Goal: Information Seeking & Learning: Check status

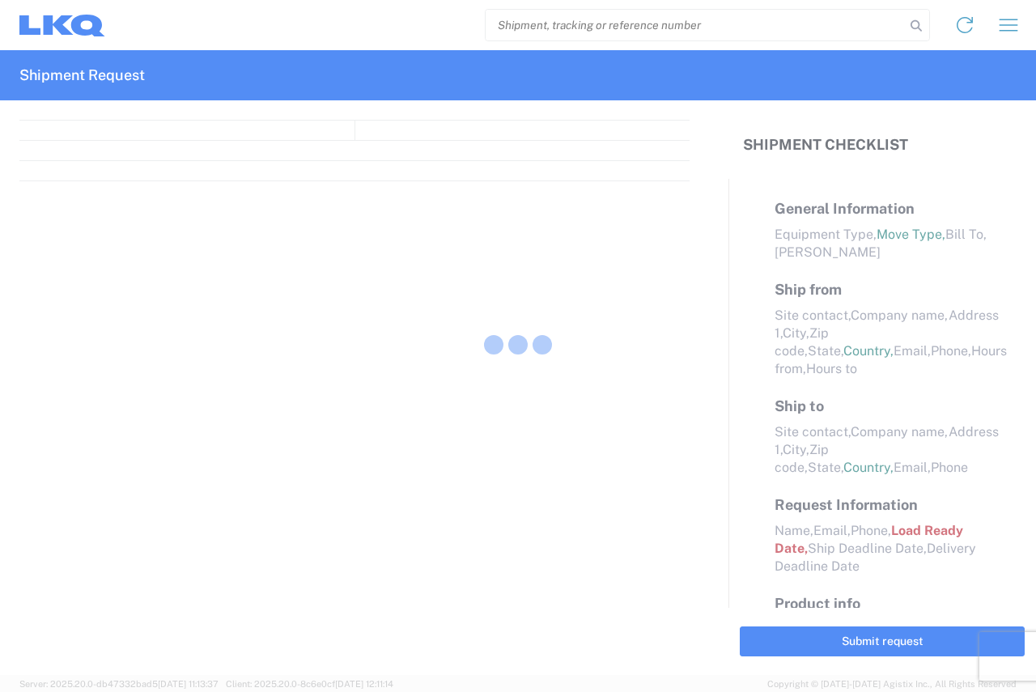
select select "FULL"
select select "LBS"
select select "IN"
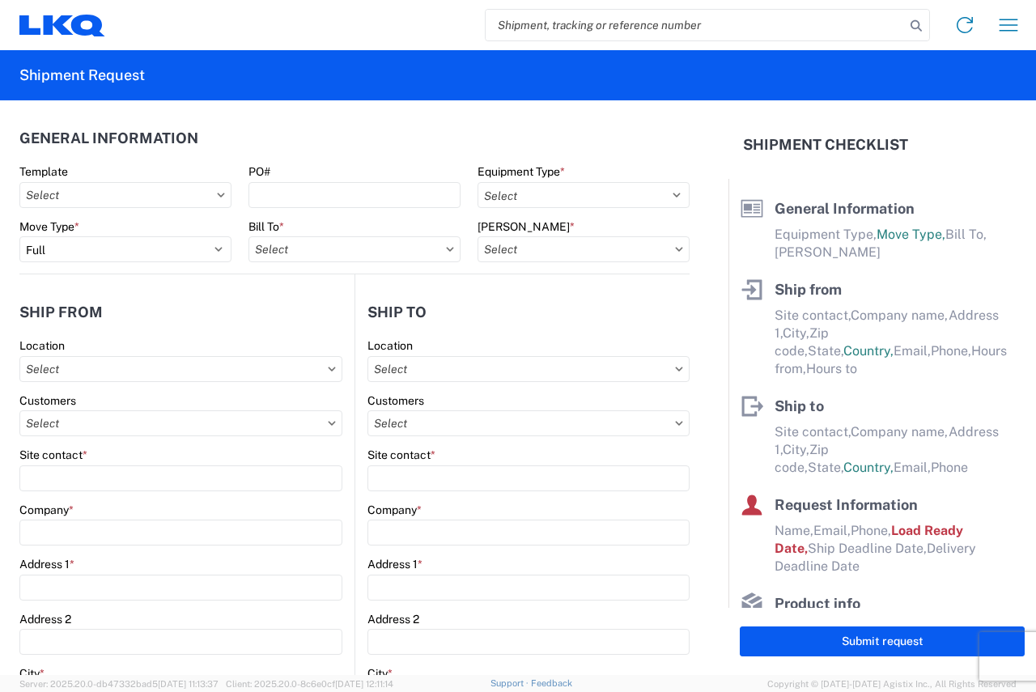
click at [604, 22] on input "search" at bounding box center [695, 25] width 419 height 31
click at [51, 27] on icon at bounding box center [58, 24] width 30 height 19
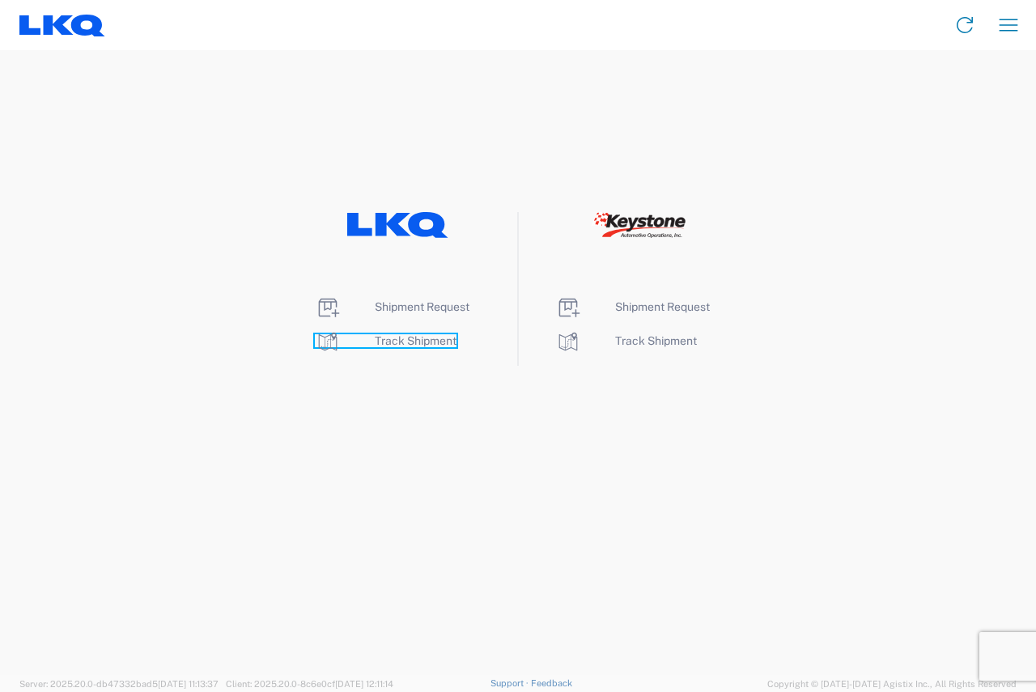
click at [407, 340] on span "Track Shipment" at bounding box center [416, 340] width 82 height 13
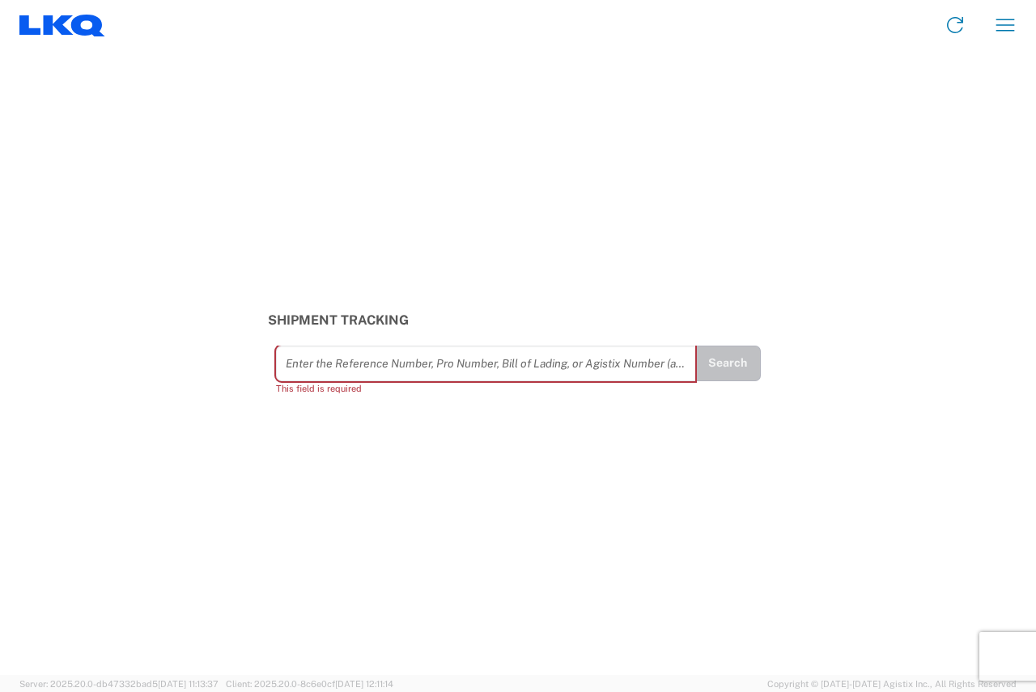
drag, startPoint x: 376, startPoint y: 377, endPoint x: 289, endPoint y: 234, distance: 167.4
click at [261, 151] on div "Shipment Tracking Enter the Reference Number, Pro Number, Bill of Lading, or Ag…" at bounding box center [518, 362] width 1036 height 625
click at [316, 370] on input "text" at bounding box center [486, 363] width 401 height 28
paste input "56743492"
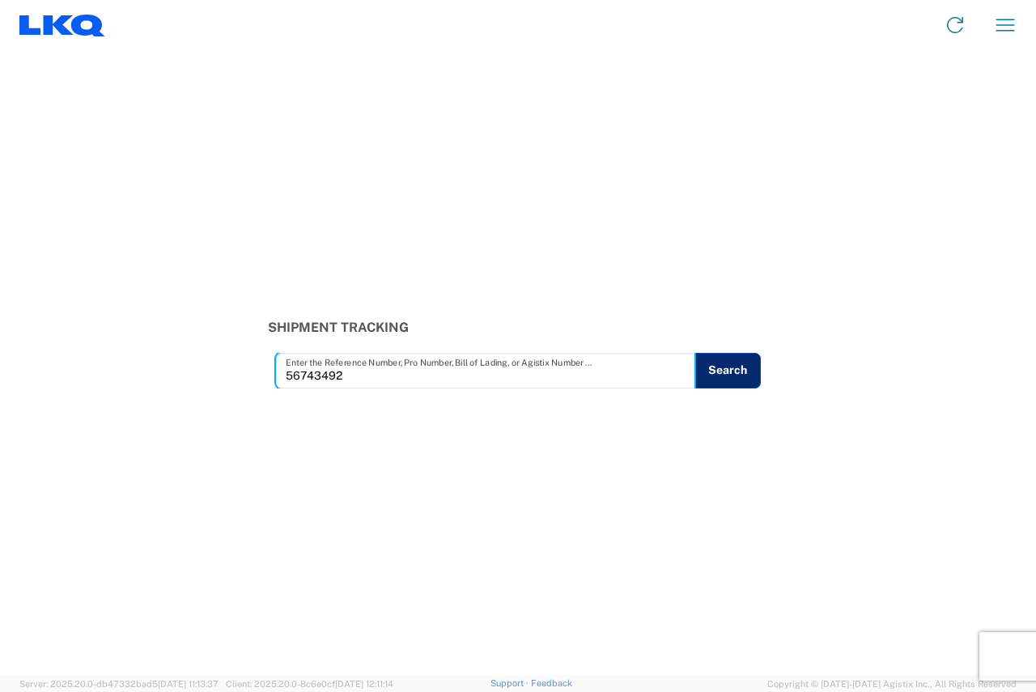
type input "56743492"
click at [730, 365] on button "Search" at bounding box center [727, 371] width 66 height 36
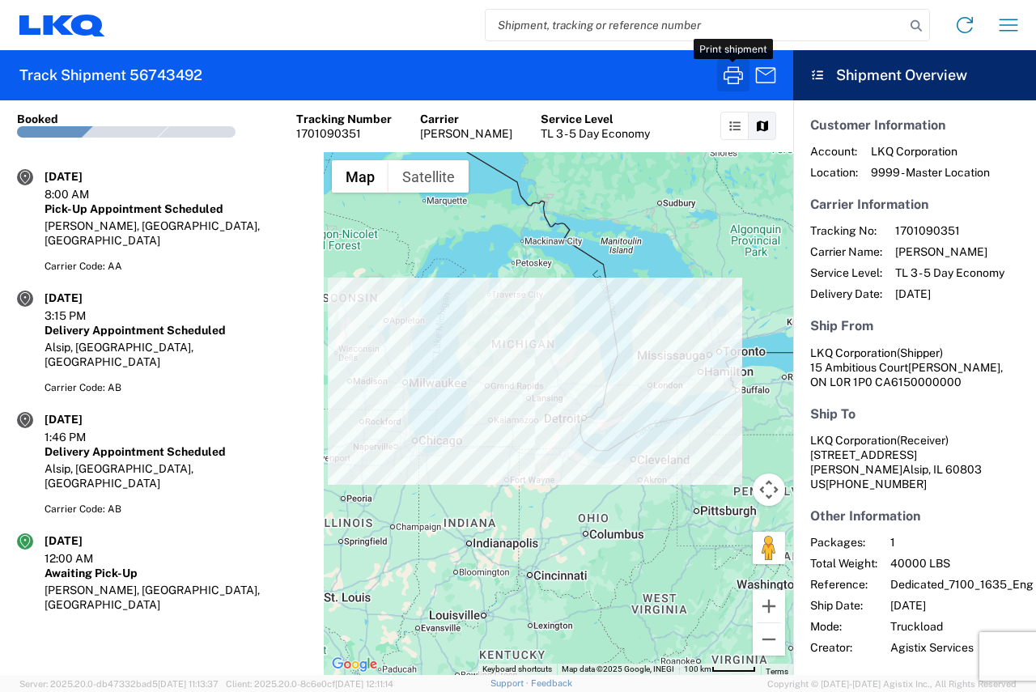
click at [734, 74] on icon "button" at bounding box center [733, 75] width 26 height 26
